Goal: Contribute content

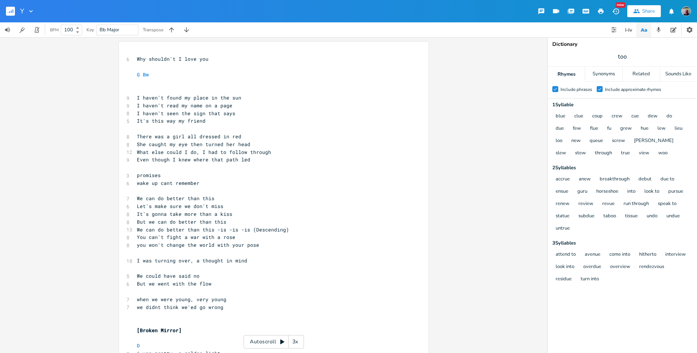
click at [154, 65] on pre "​" at bounding box center [269, 67] width 269 height 8
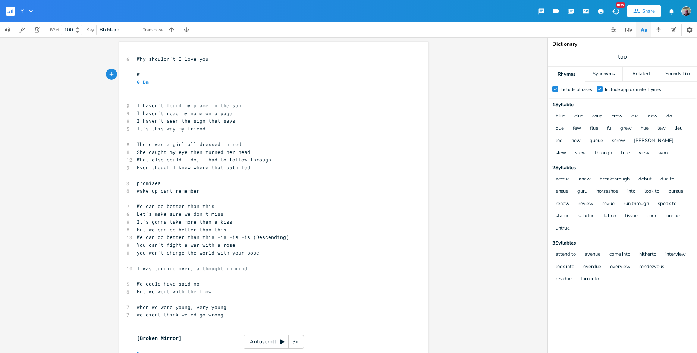
scroll to position [3, 0]
type textarea "When you mean so much to me"
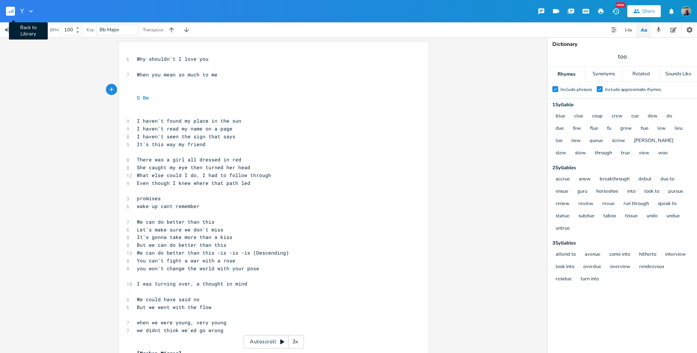
click at [14, 10] on rect "button" at bounding box center [10, 11] width 9 height 9
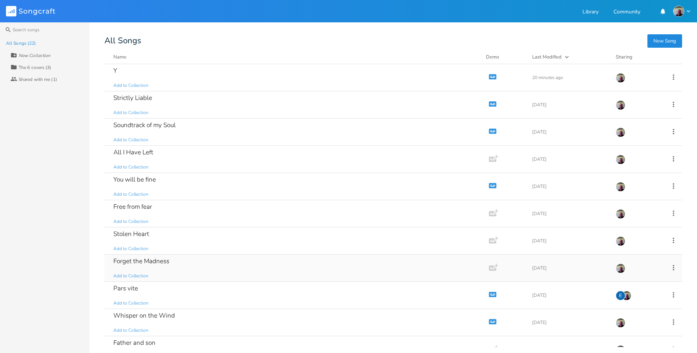
click at [195, 261] on div "Forget the Madness Add to Collection" at bounding box center [295, 268] width 364 height 27
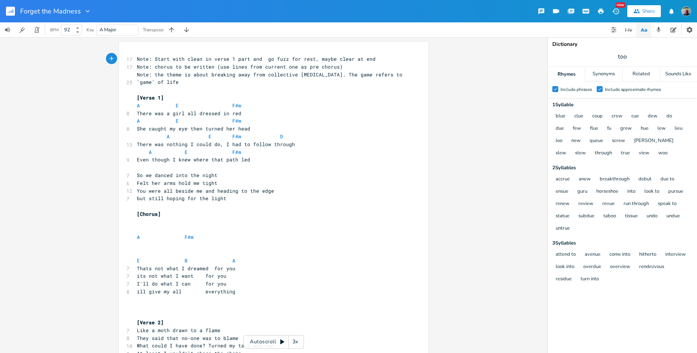
click at [10, 10] on rect "button" at bounding box center [10, 11] width 9 height 9
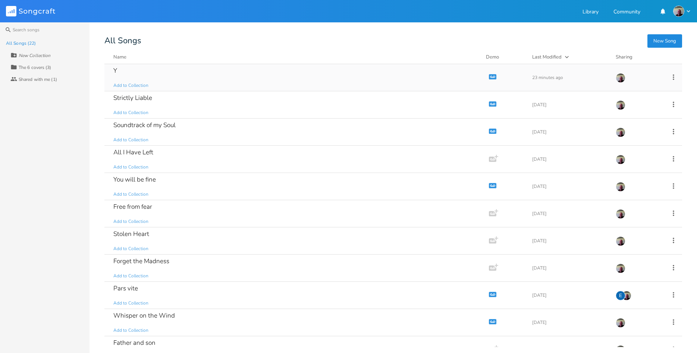
click at [151, 70] on div "Y Add to Collection" at bounding box center [295, 77] width 364 height 27
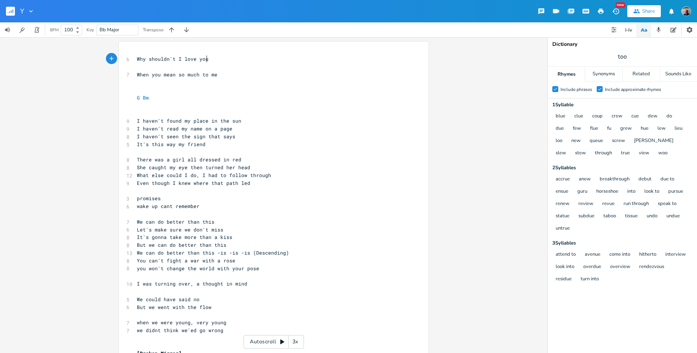
scroll to position [3, 0]
click at [145, 87] on pre "​" at bounding box center [269, 90] width 269 height 8
click at [143, 100] on span "Bm" at bounding box center [146, 97] width 6 height 7
click at [154, 100] on pre "G Bm" at bounding box center [269, 98] width 269 height 8
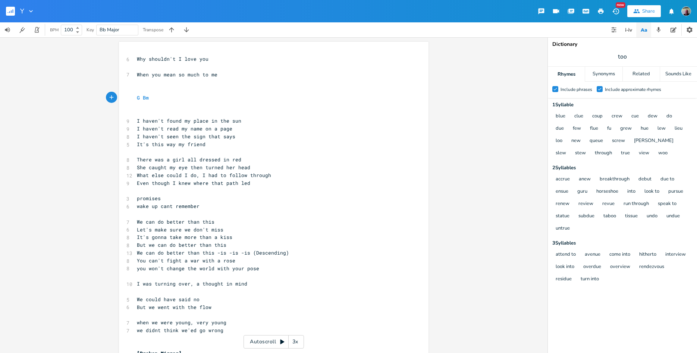
type textarea "A"
click at [142, 108] on pre "​" at bounding box center [269, 106] width 269 height 8
type textarea "G D A"
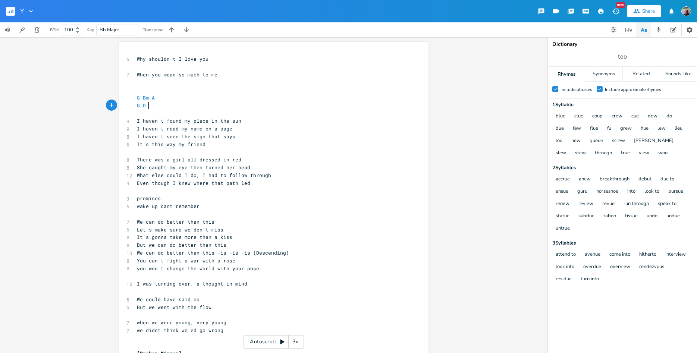
scroll to position [0, 16]
